Goal: Use online tool/utility: Utilize a website feature to perform a specific function

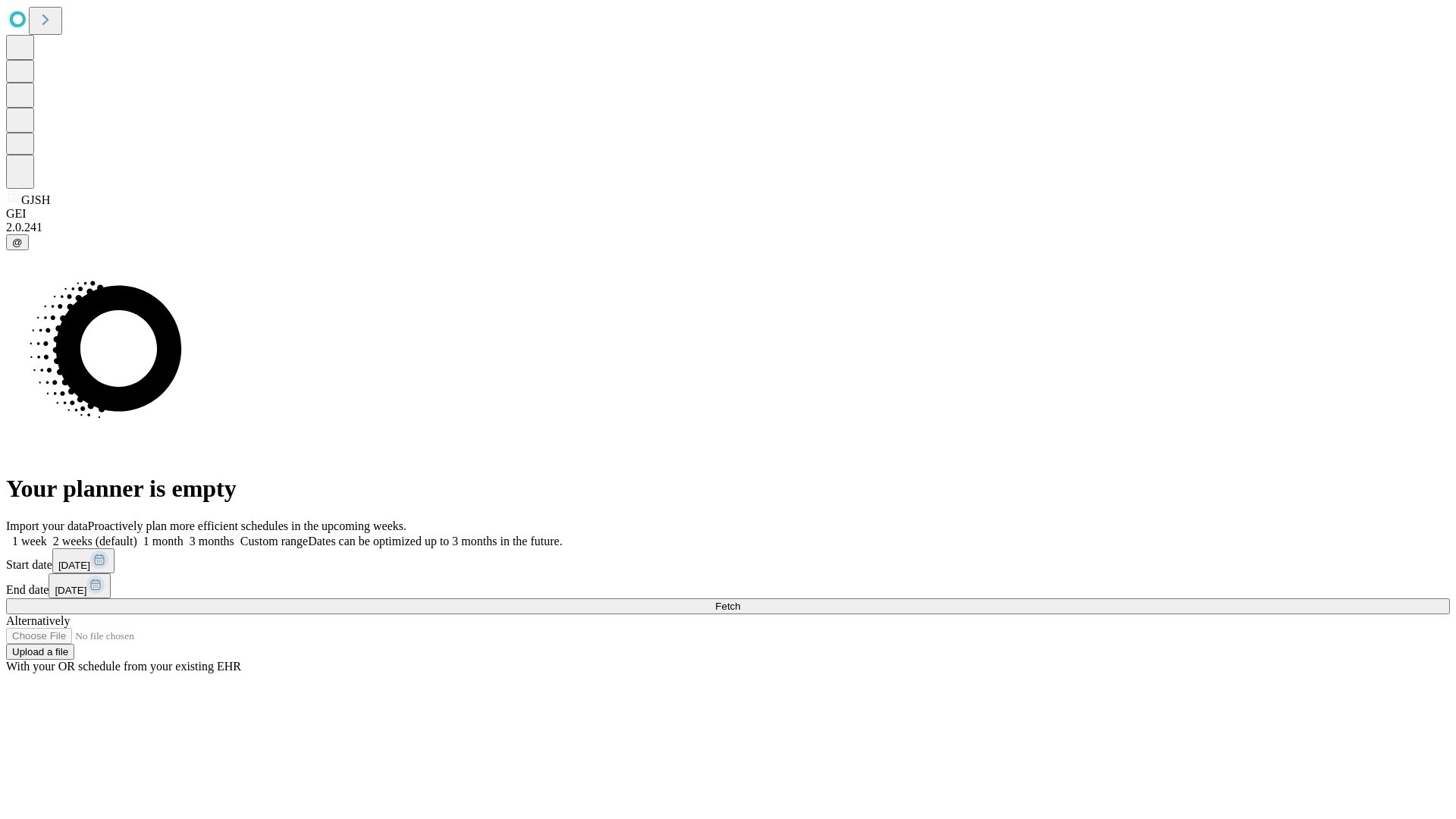
click at [740, 600] on span "Fetch" at bounding box center [728, 606] width 25 height 12
